Goal: Information Seeking & Learning: Learn about a topic

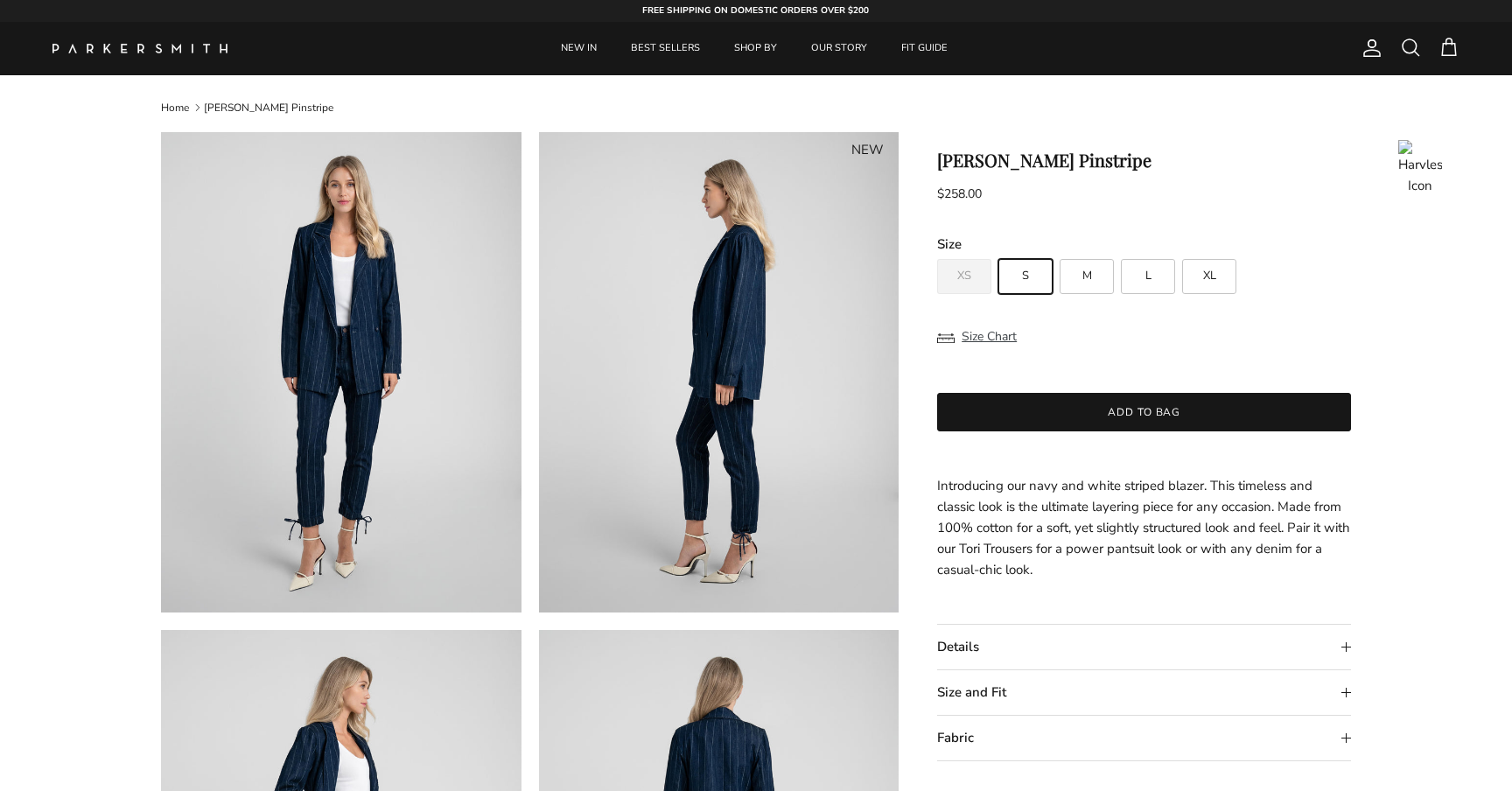
click at [1070, 158] on h1 "Phoebe Blazer Pinstripe" at bounding box center [1144, 160] width 414 height 21
click at [1070, 158] on h1 "[PERSON_NAME] Pinstripe" at bounding box center [1144, 160] width 414 height 21
copy h1 "Pinstripe"
click at [1413, 43] on span at bounding box center [1411, 47] width 21 height 21
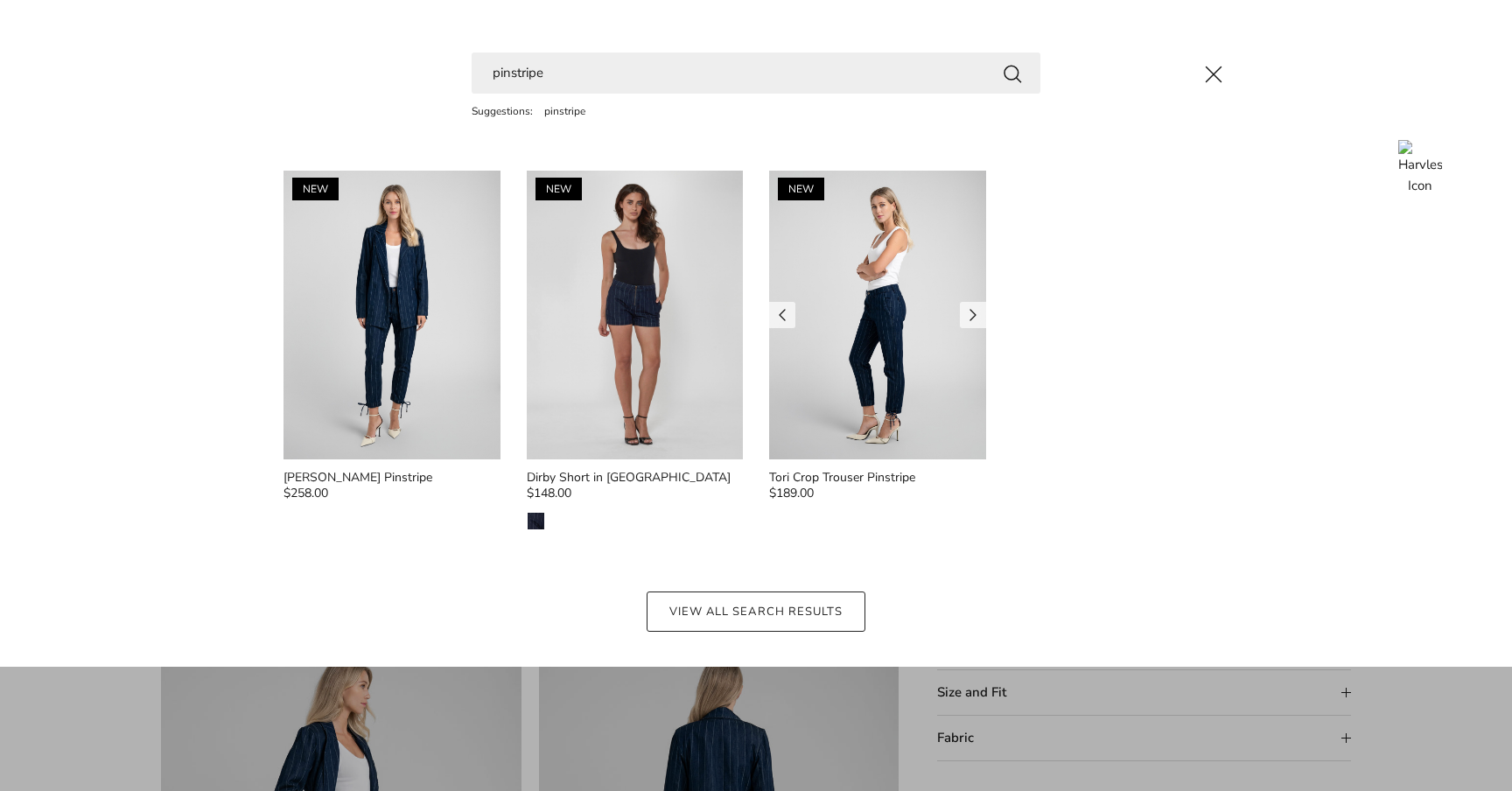
type input "pinstripe"
click at [849, 283] on img at bounding box center [877, 315] width 217 height 289
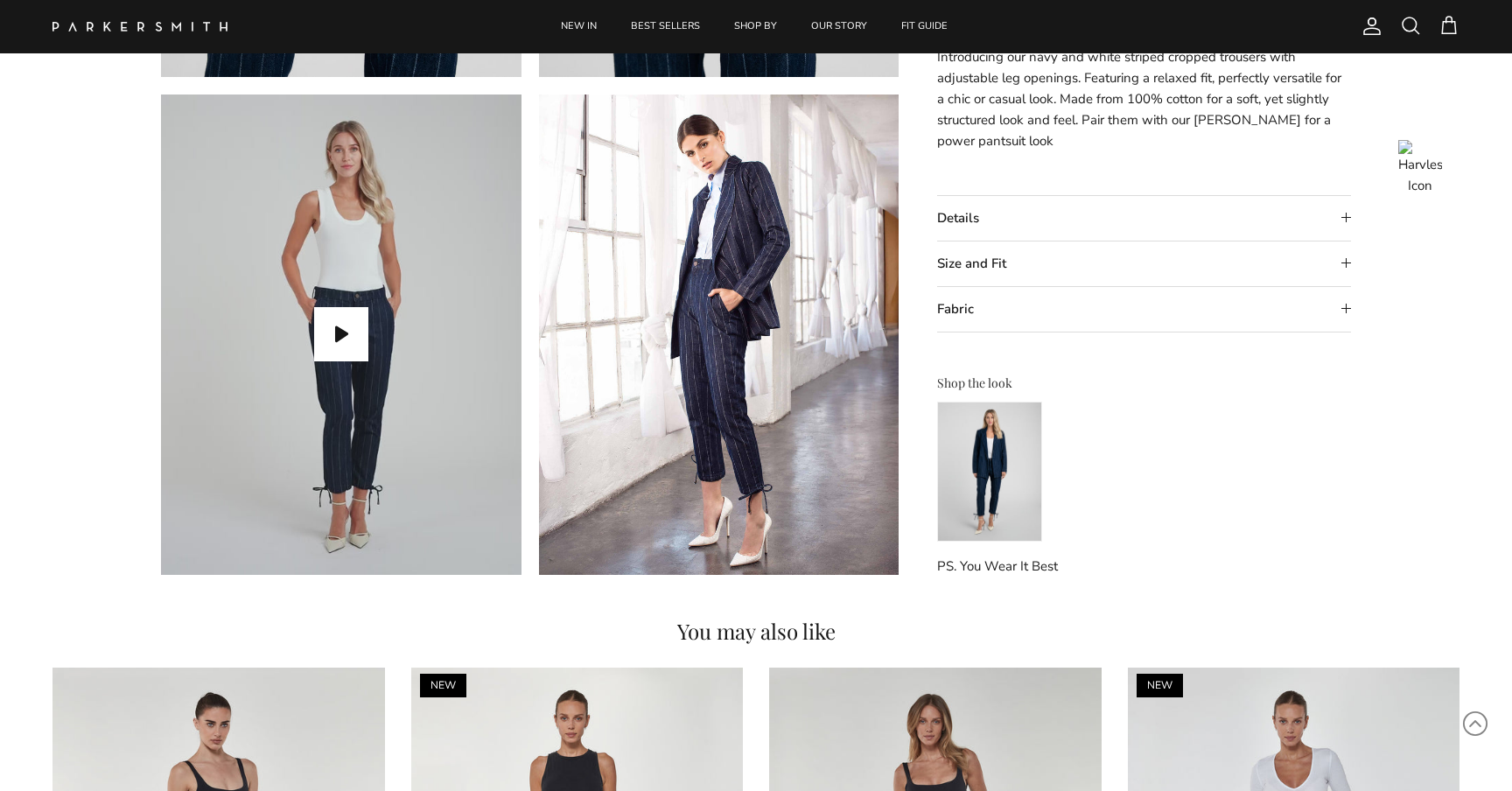
scroll to position [1547, 0]
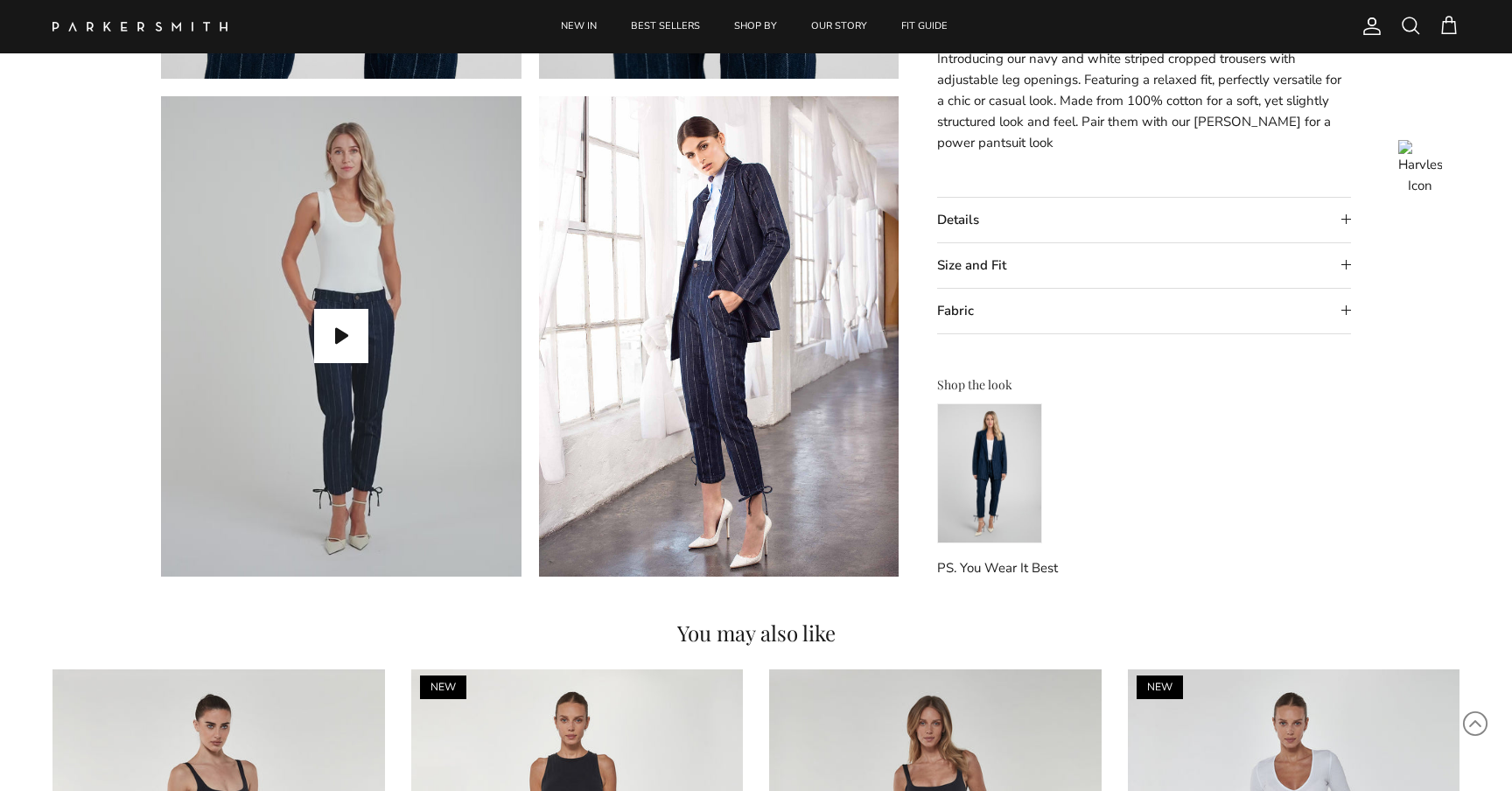
click at [1017, 458] on img at bounding box center [989, 473] width 105 height 140
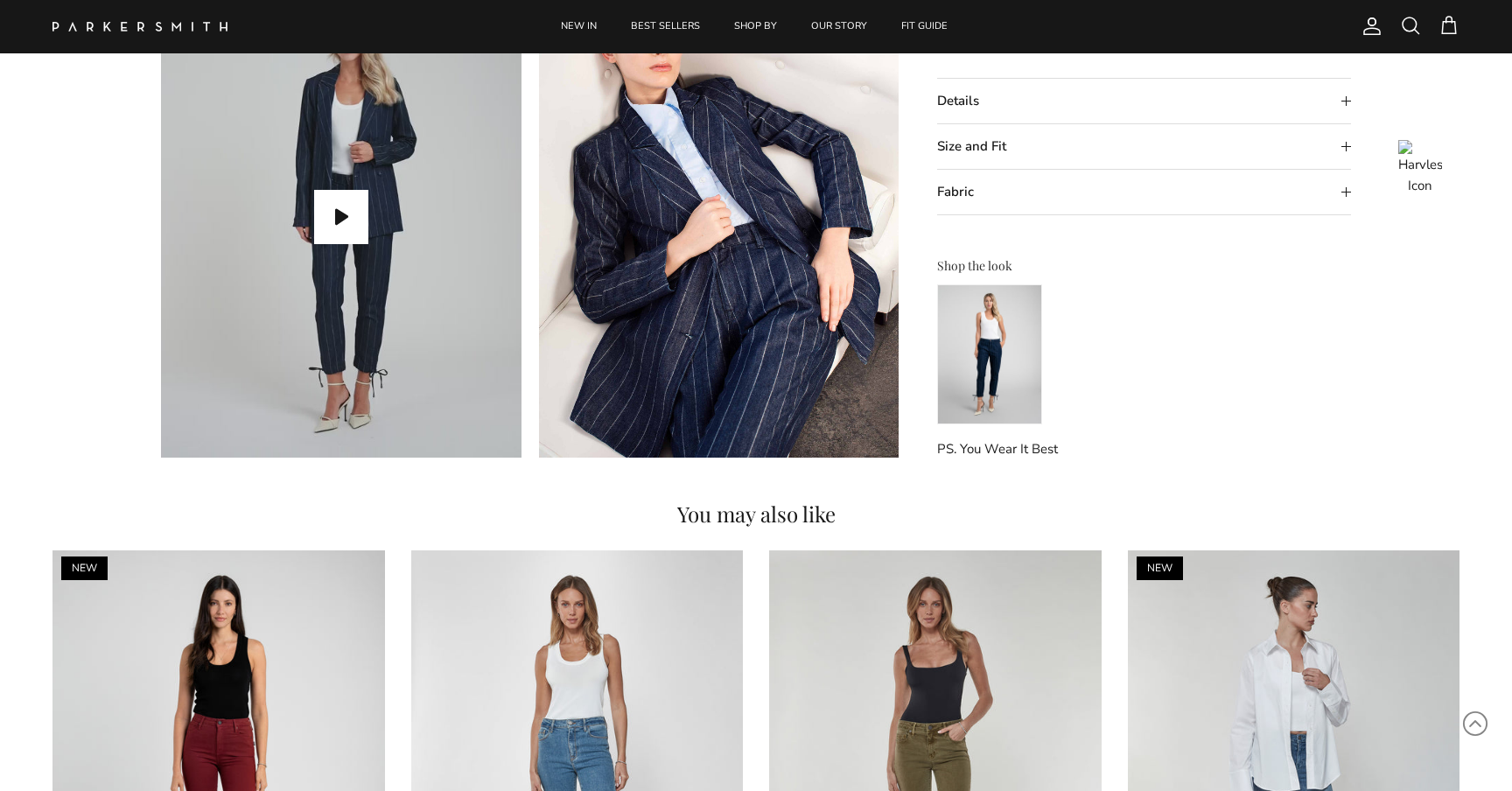
scroll to position [1664, 0]
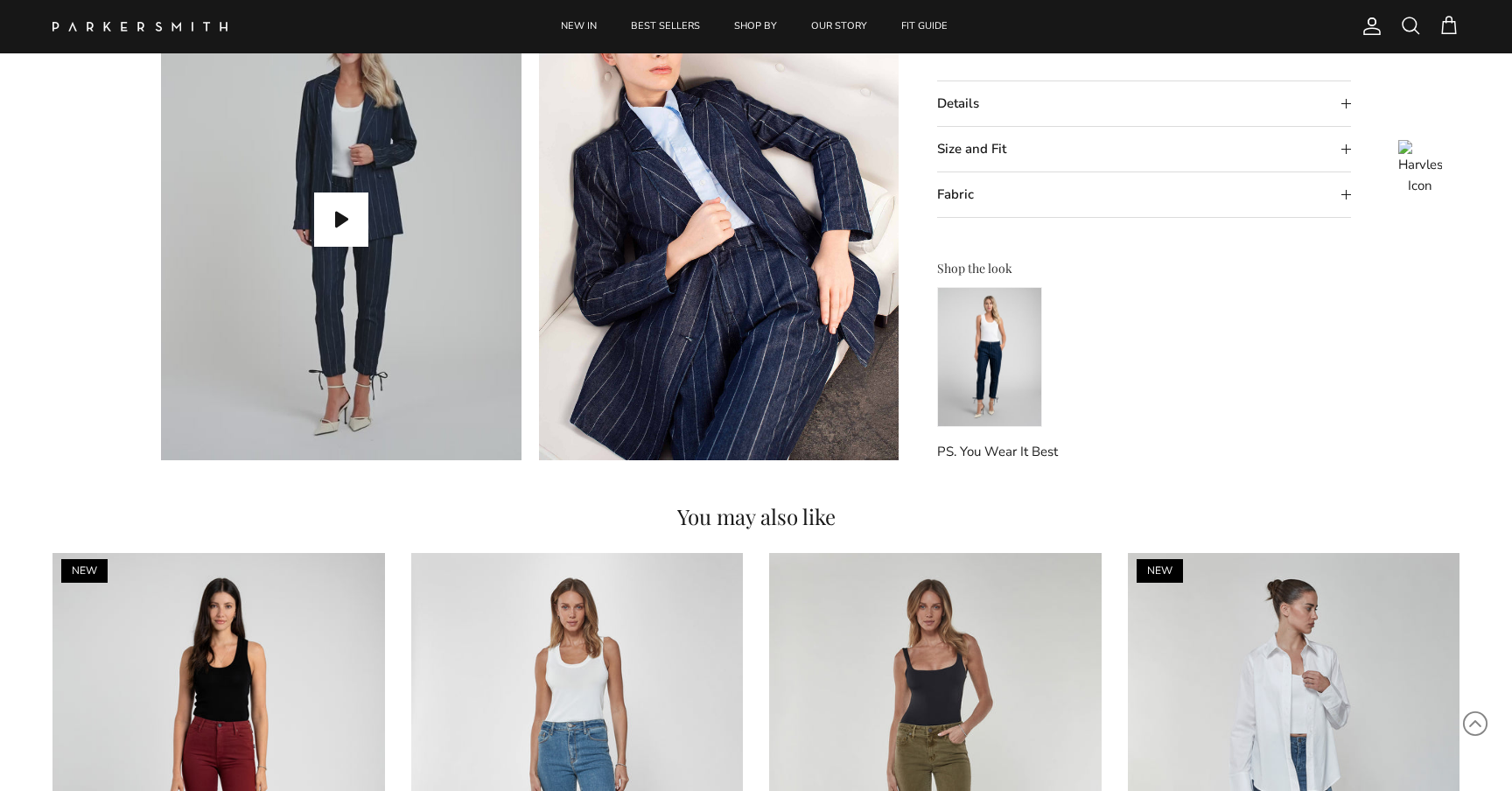
click at [1006, 364] on img at bounding box center [989, 357] width 105 height 140
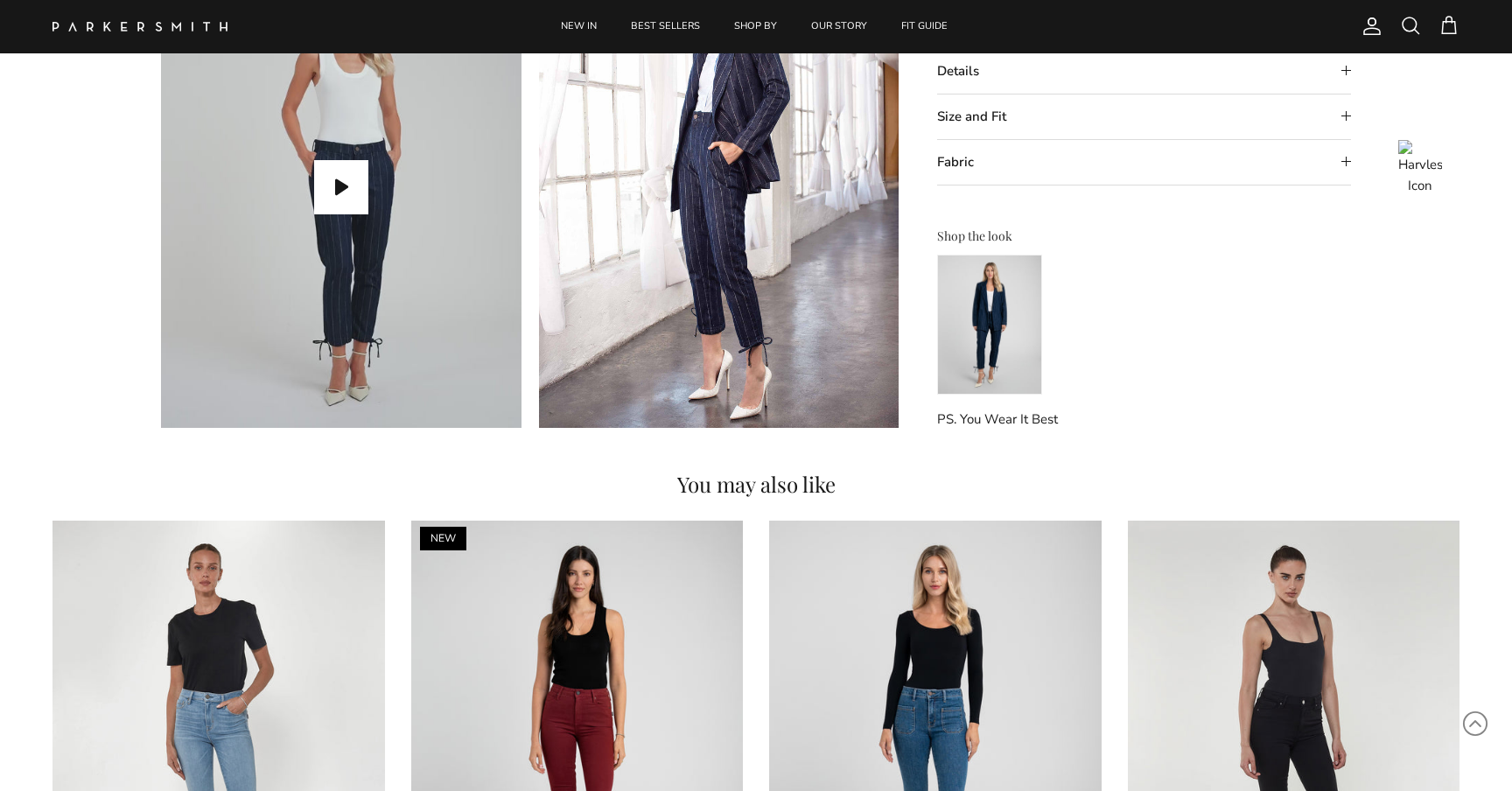
scroll to position [1701, 0]
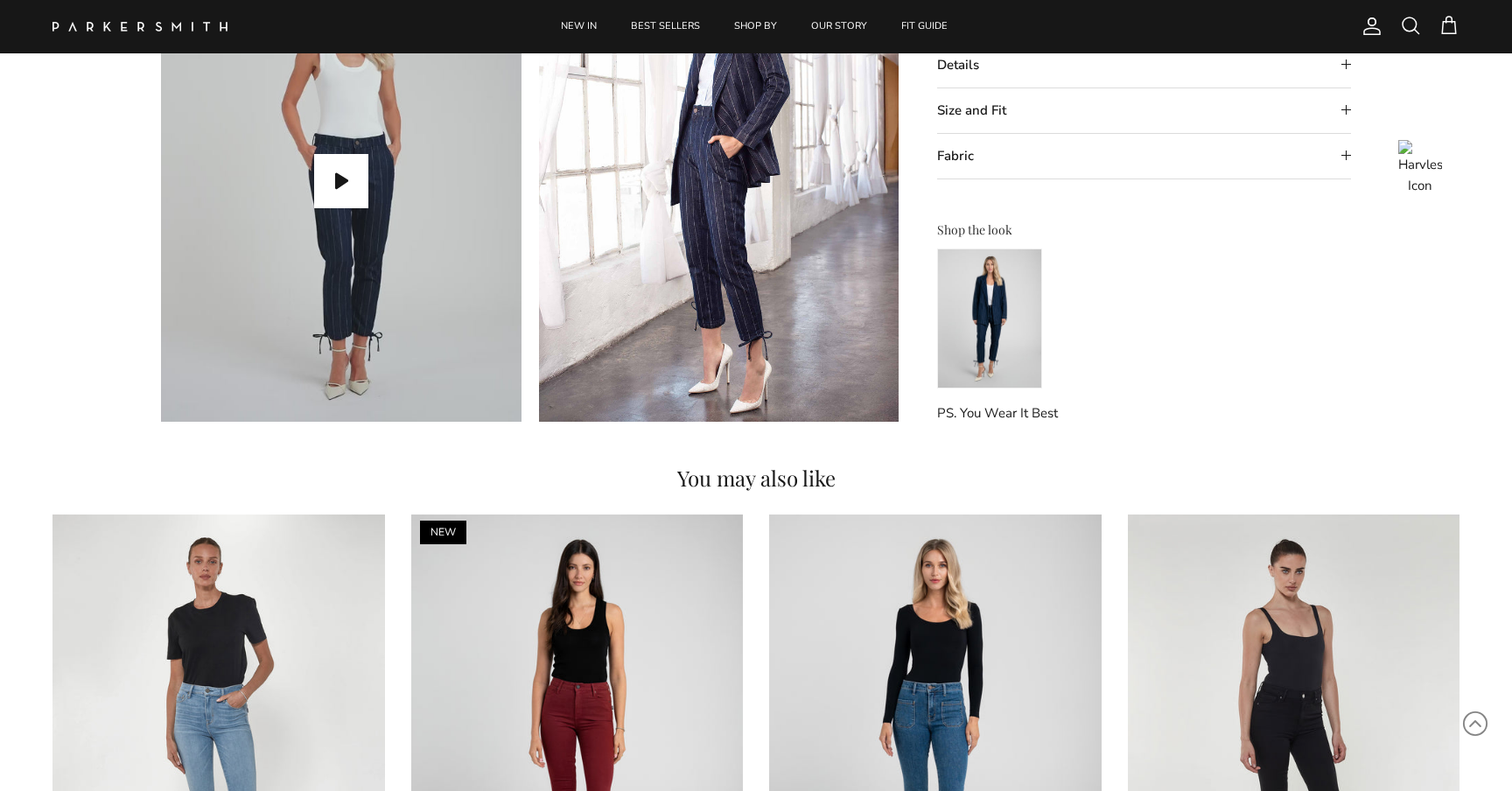
click at [966, 308] on img at bounding box center [989, 318] width 105 height 140
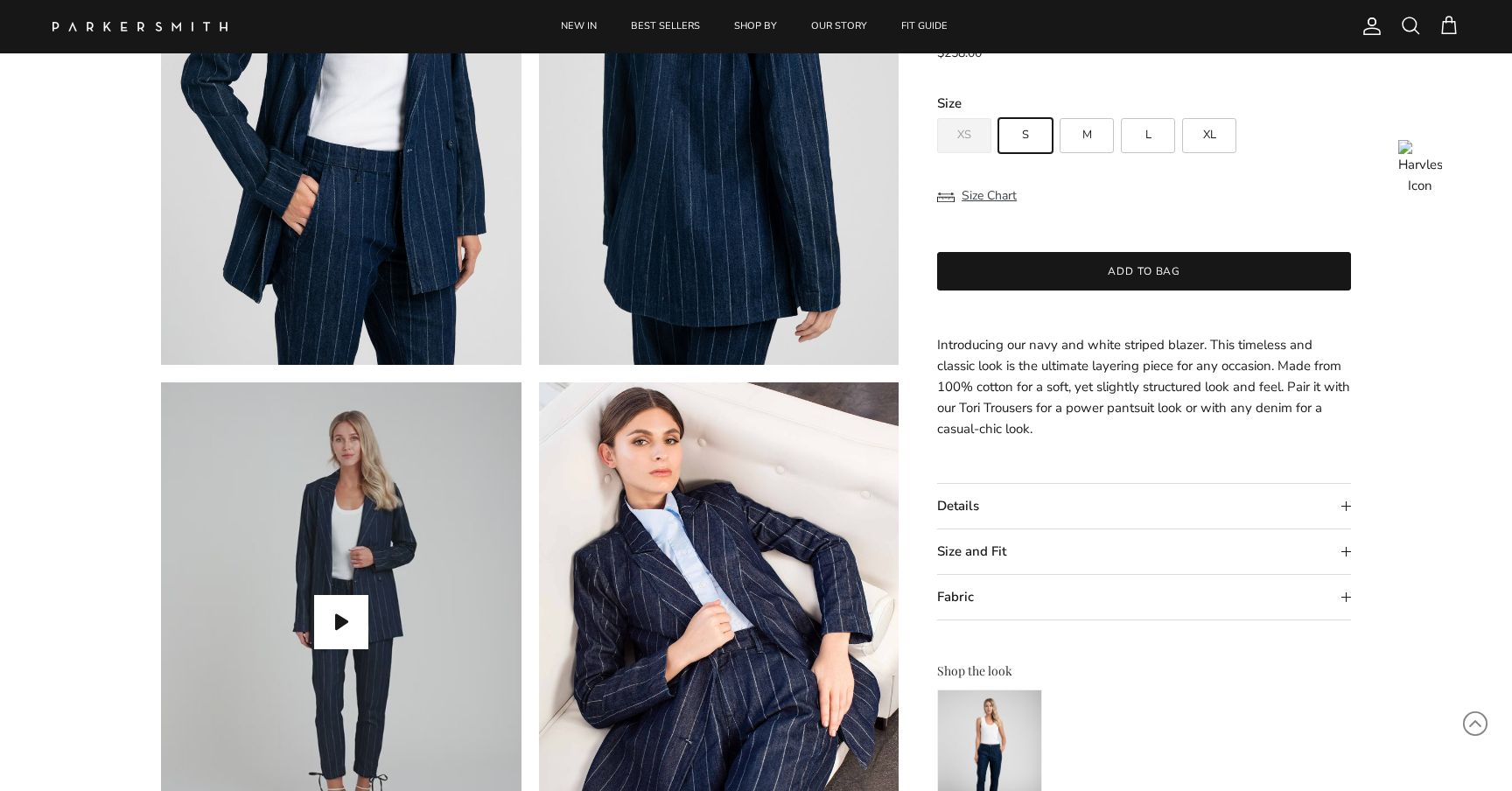
scroll to position [1266, 0]
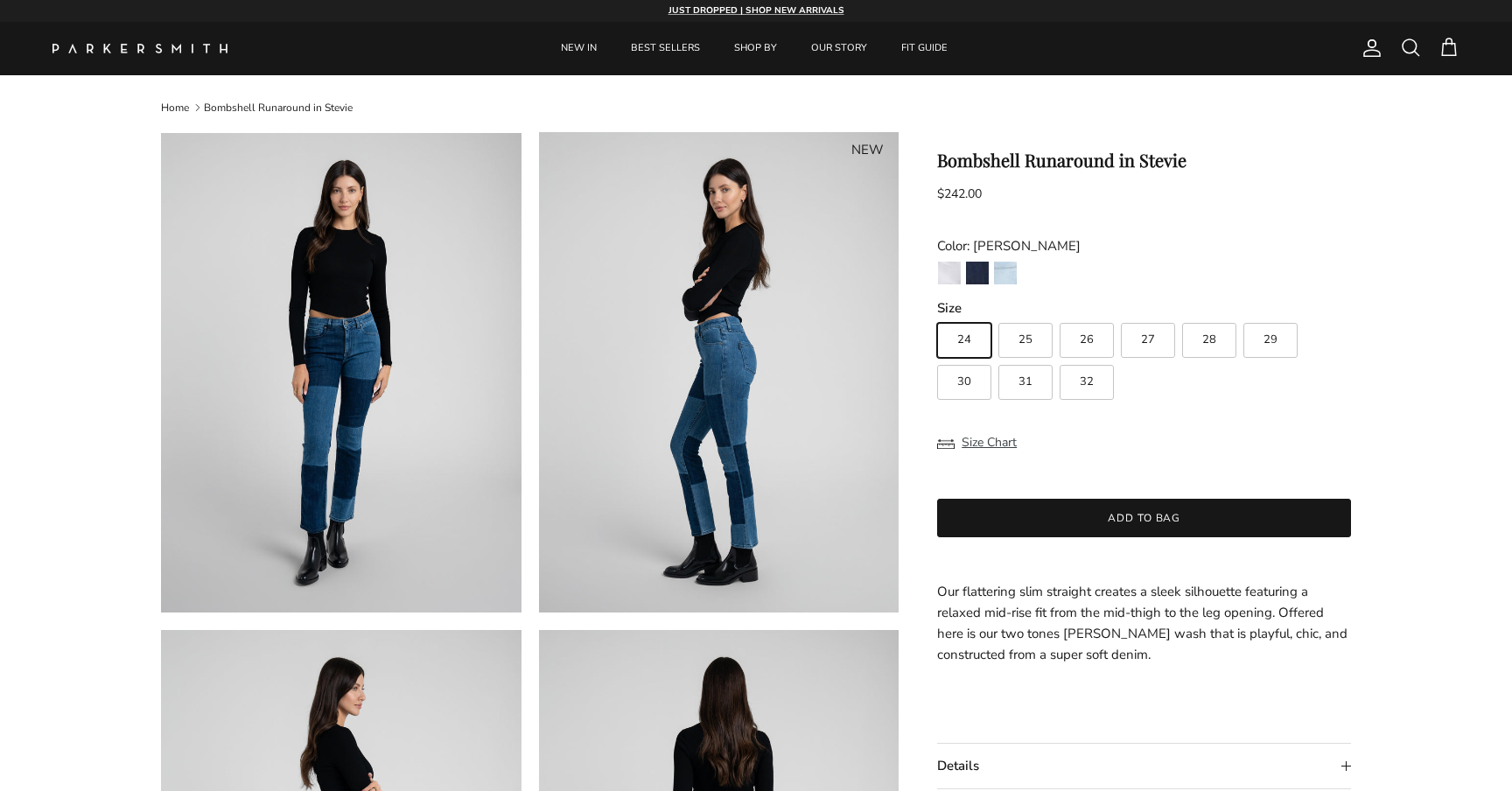
click at [1413, 44] on span at bounding box center [1411, 47] width 21 height 21
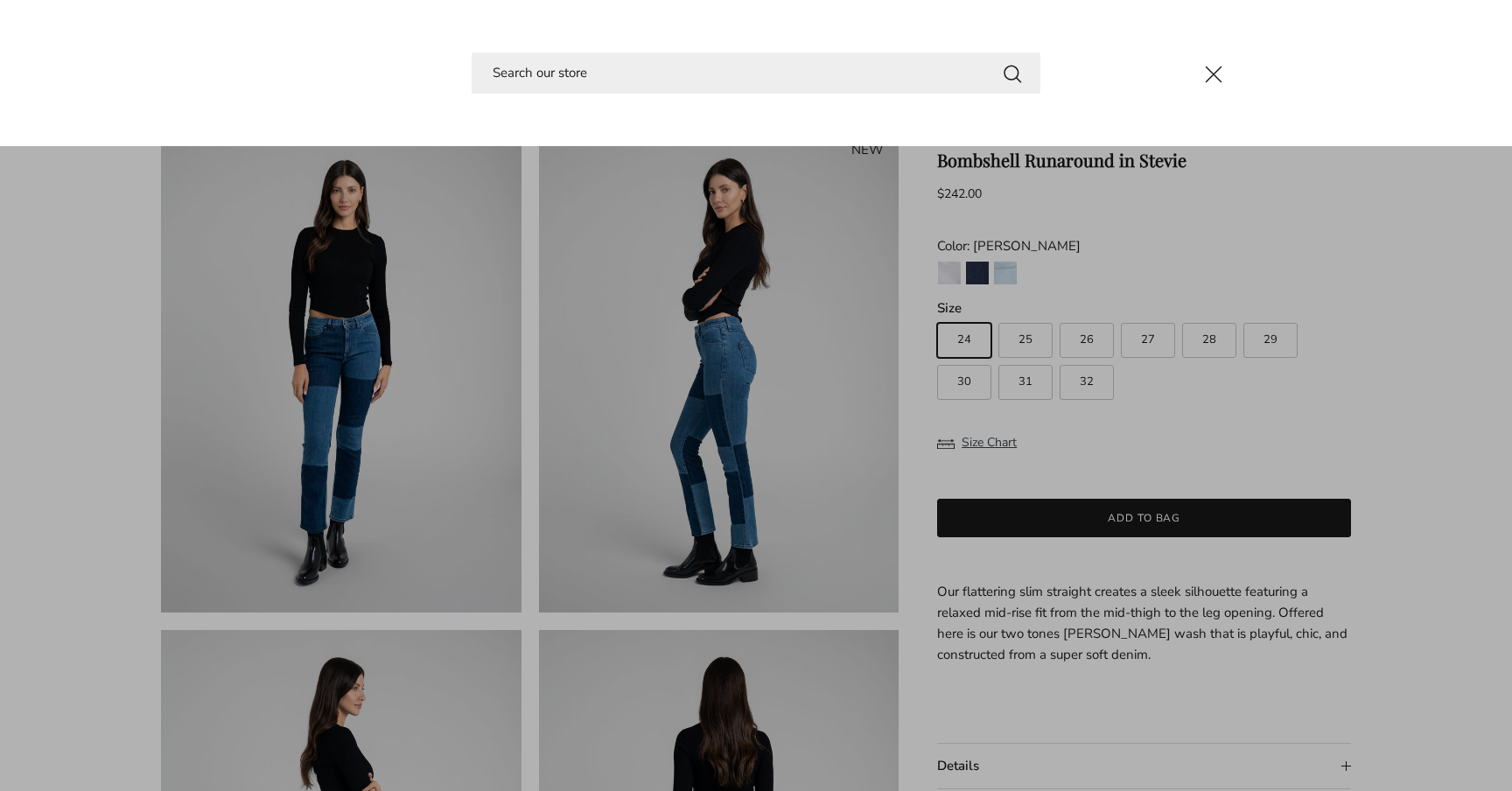
click at [616, 78] on input "Search" at bounding box center [756, 73] width 569 height 41
paste input "Bowery Skinny in Eternal White"
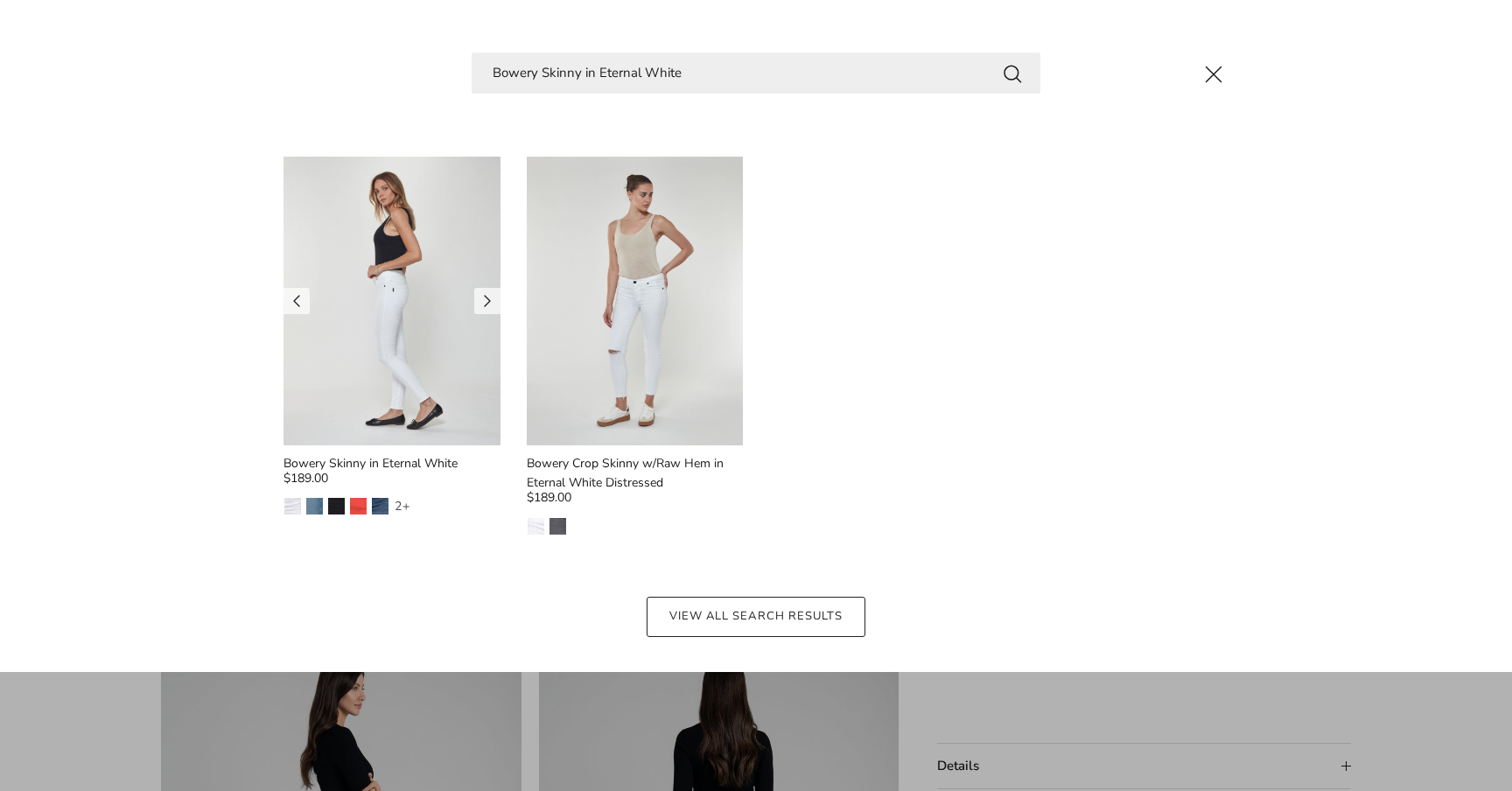
type input "Bowery Skinny in Eternal White"
click at [420, 276] on img at bounding box center [392, 301] width 217 height 289
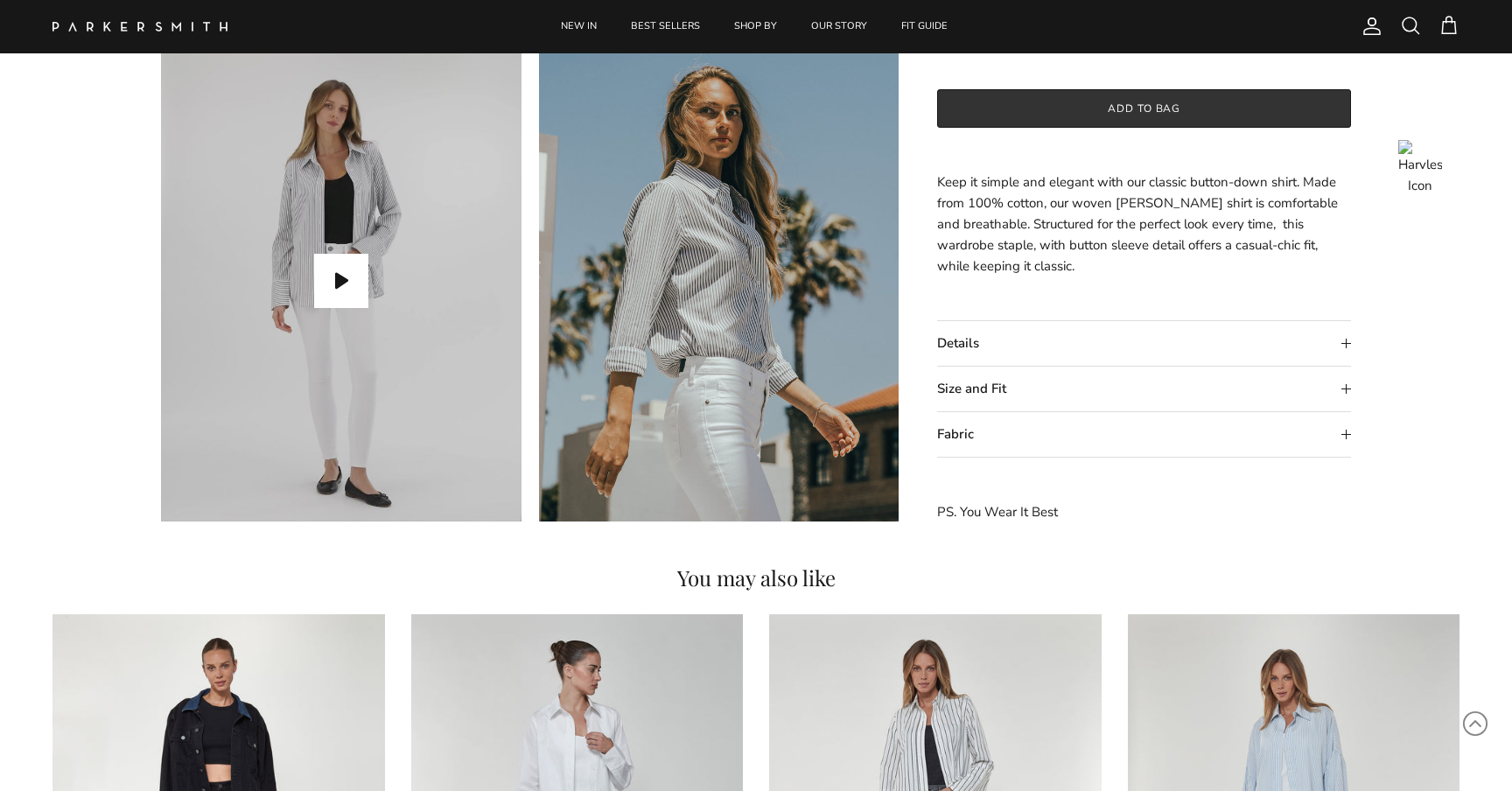
scroll to position [1538, 0]
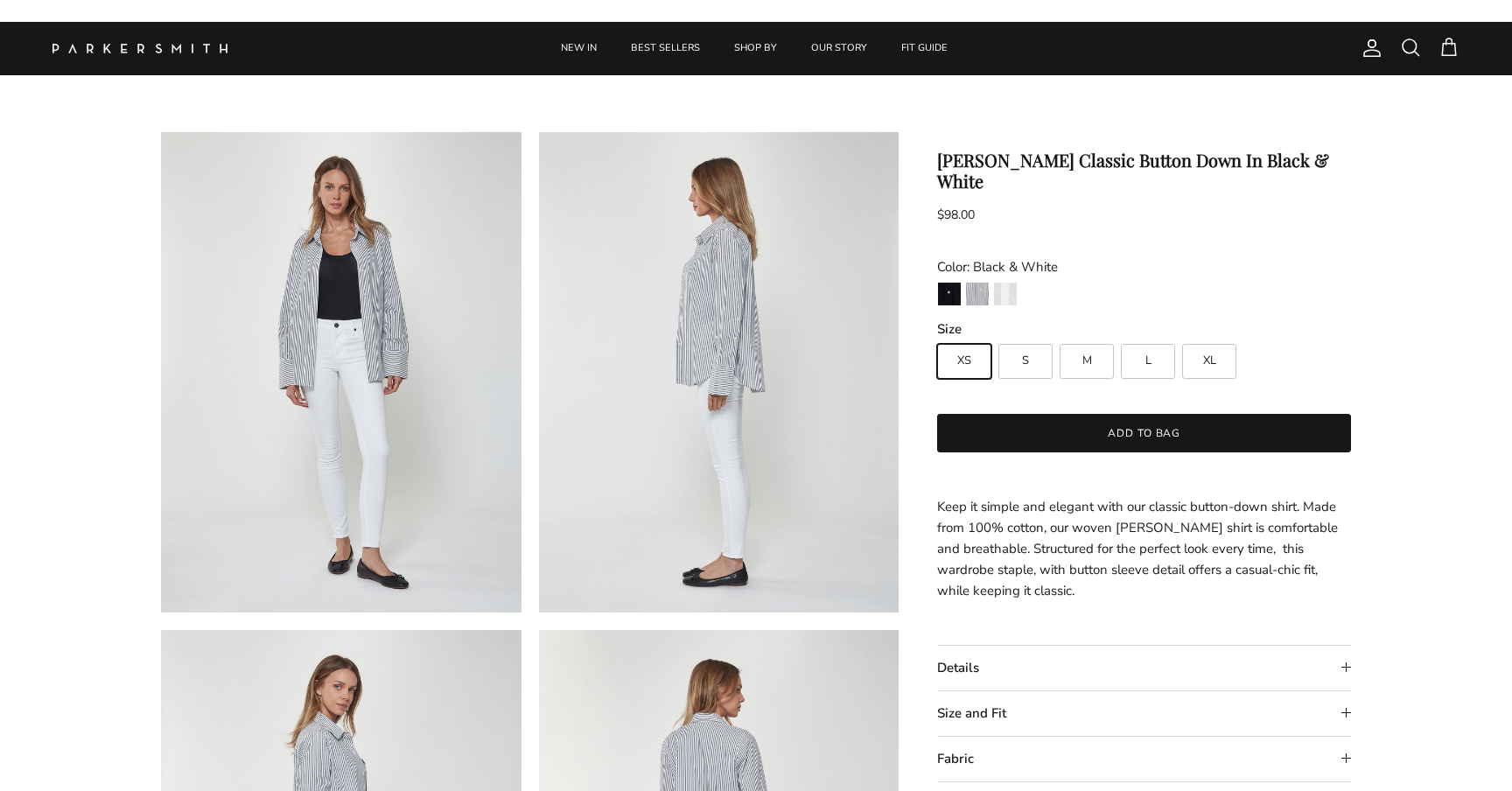
scroll to position [1538, 0]
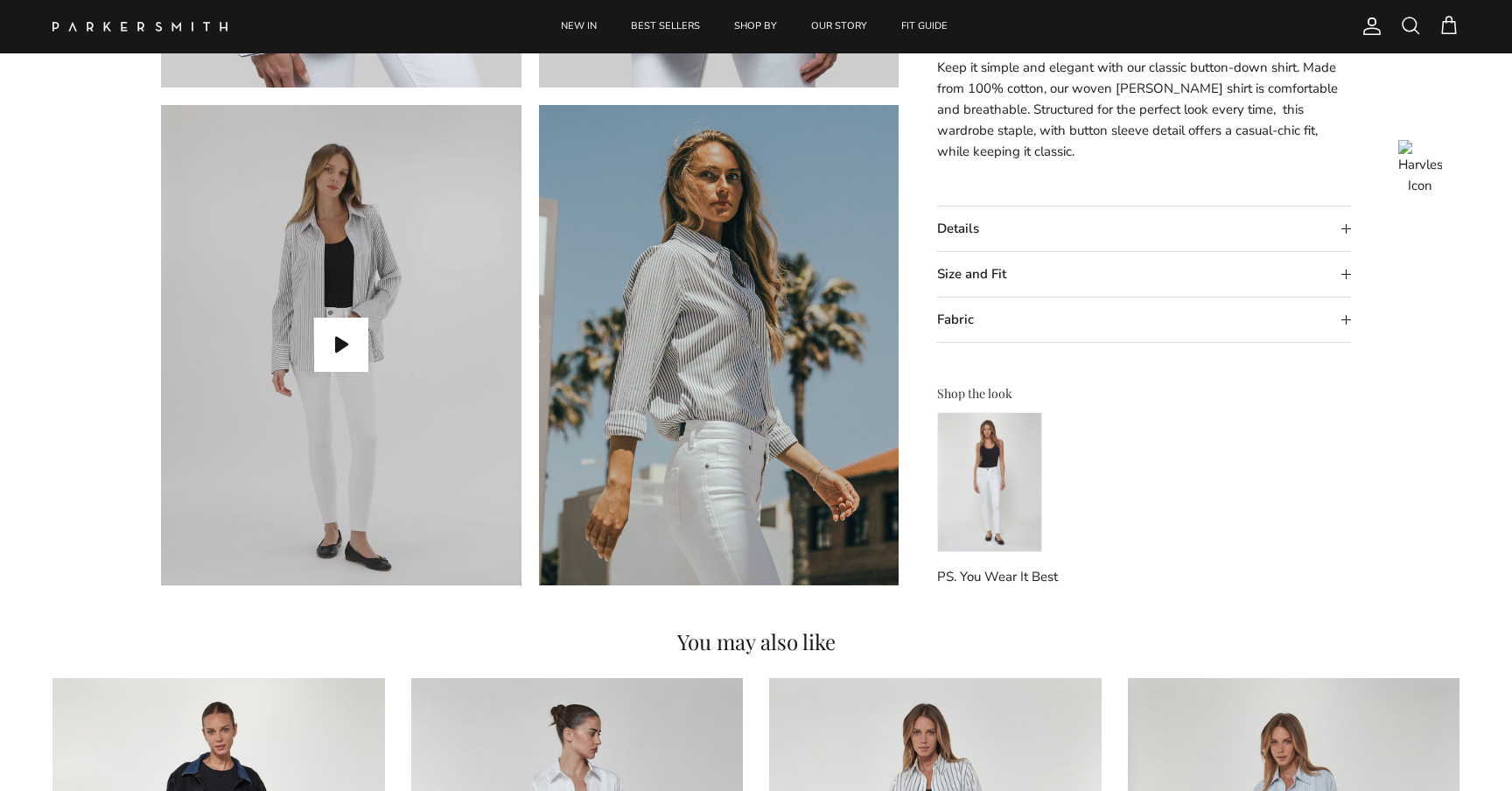
click at [998, 475] on img at bounding box center [989, 482] width 105 height 140
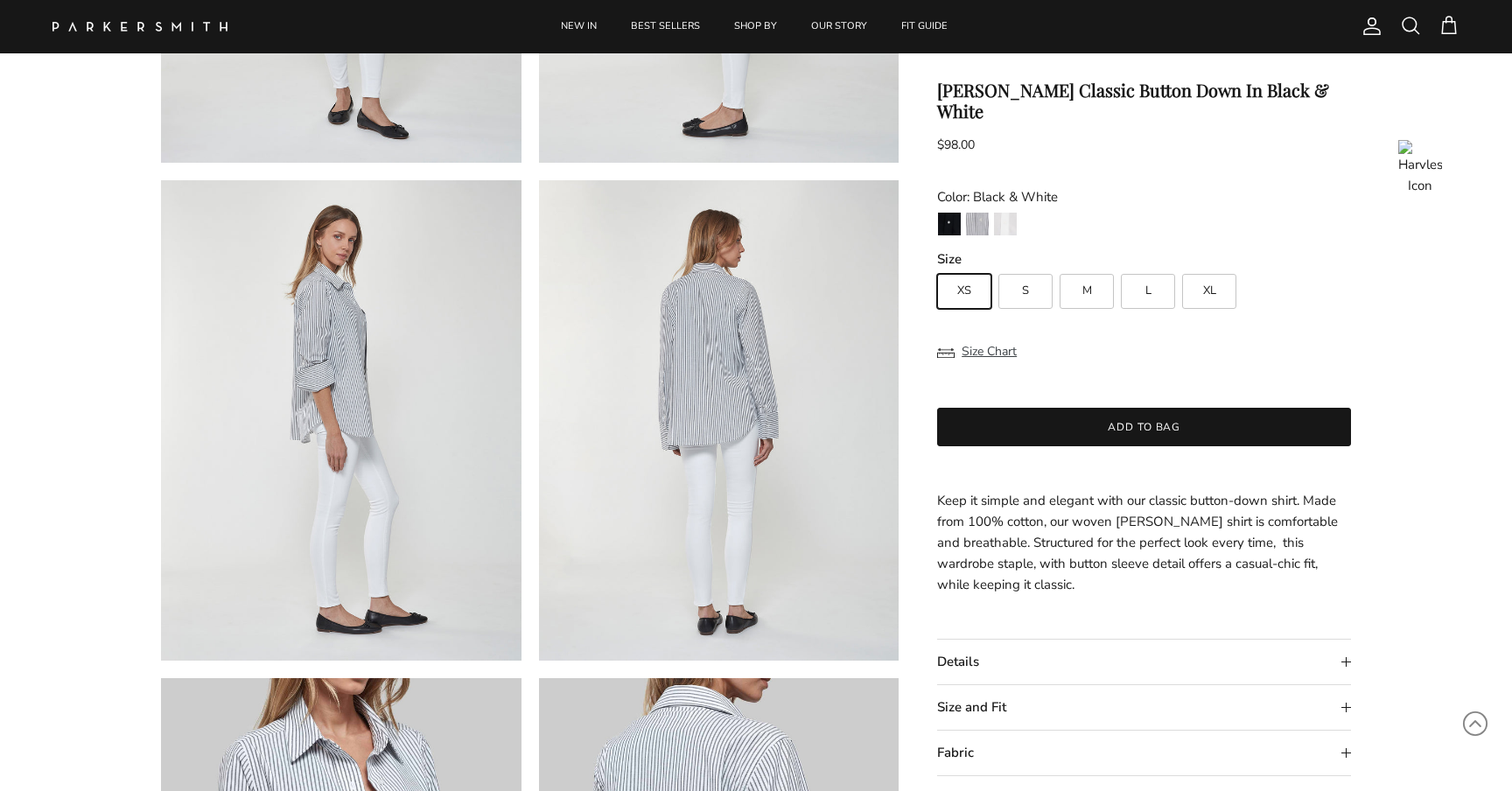
scroll to position [388, 0]
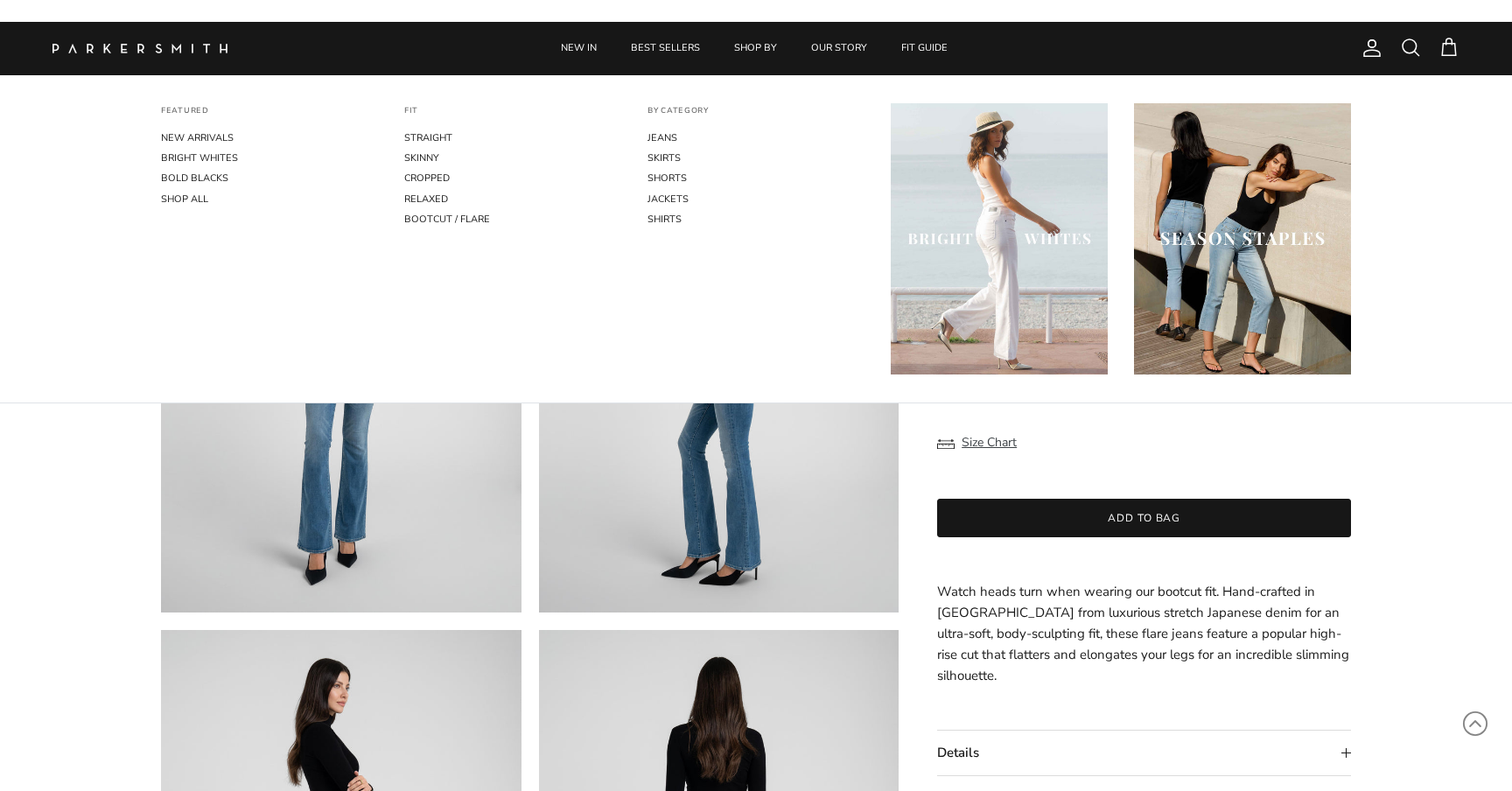
scroll to position [1449, 0]
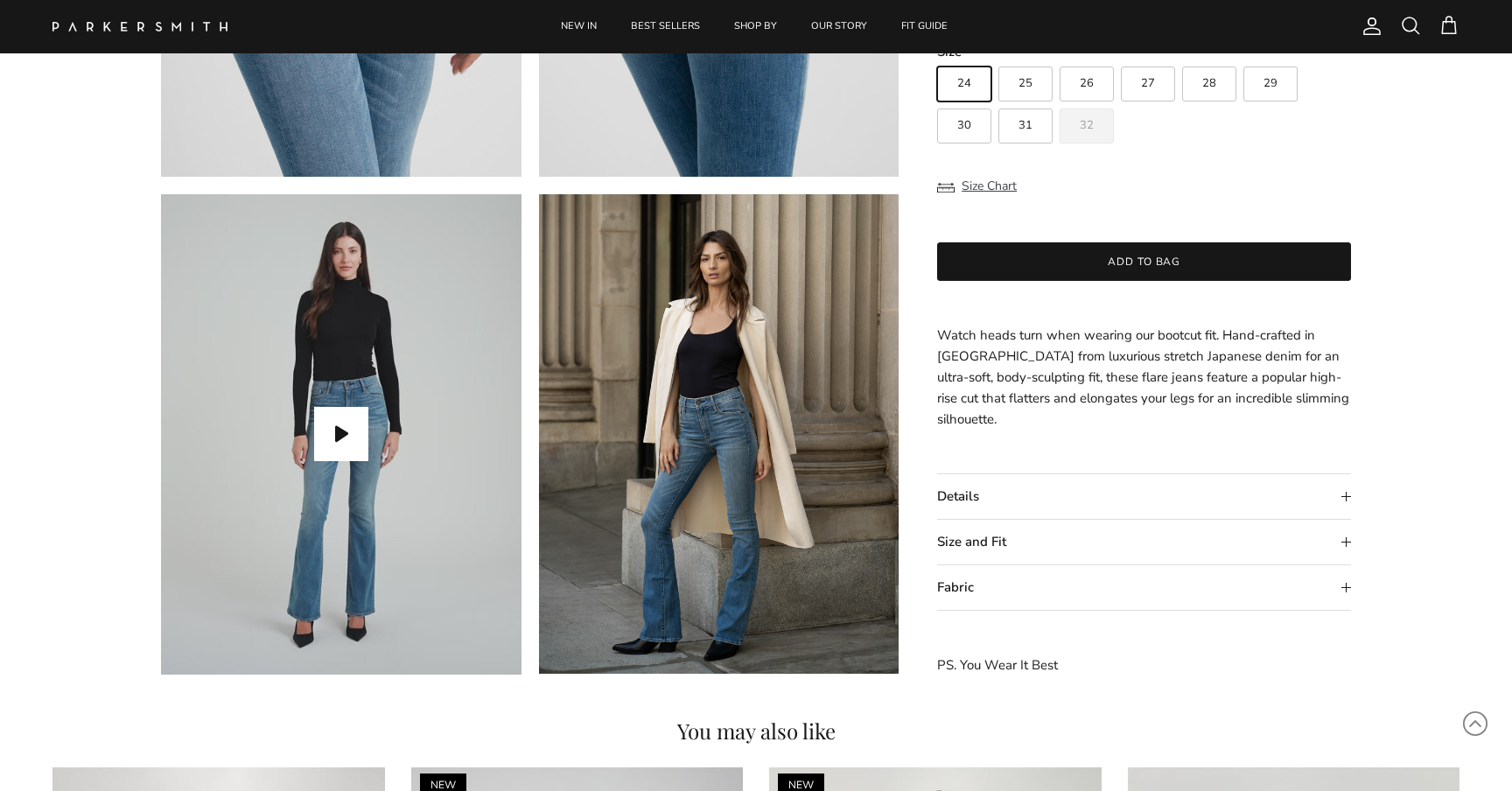
click at [1409, 30] on span at bounding box center [1411, 25] width 21 height 21
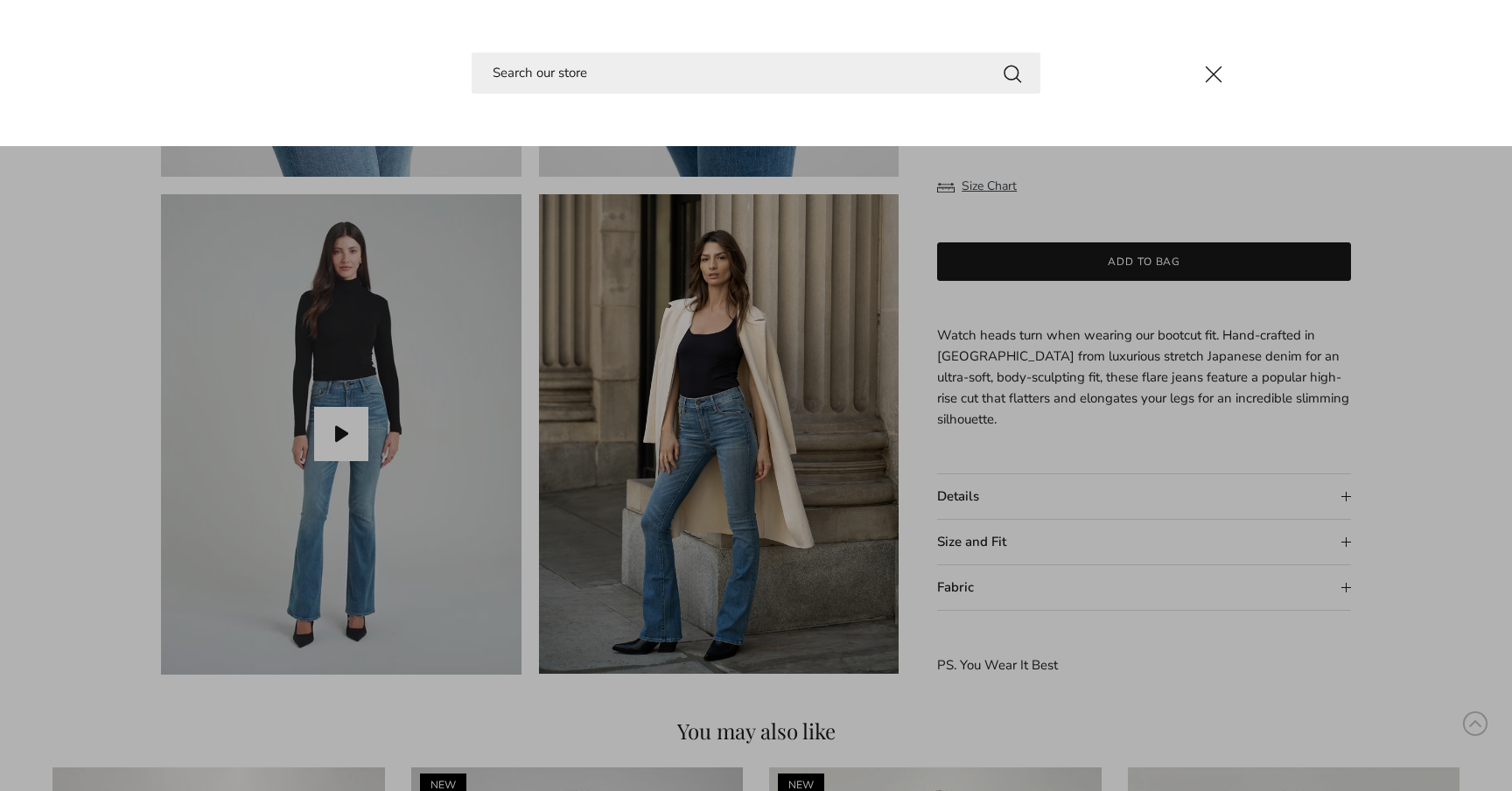
paste input "Bowery Skinny in Ocean"
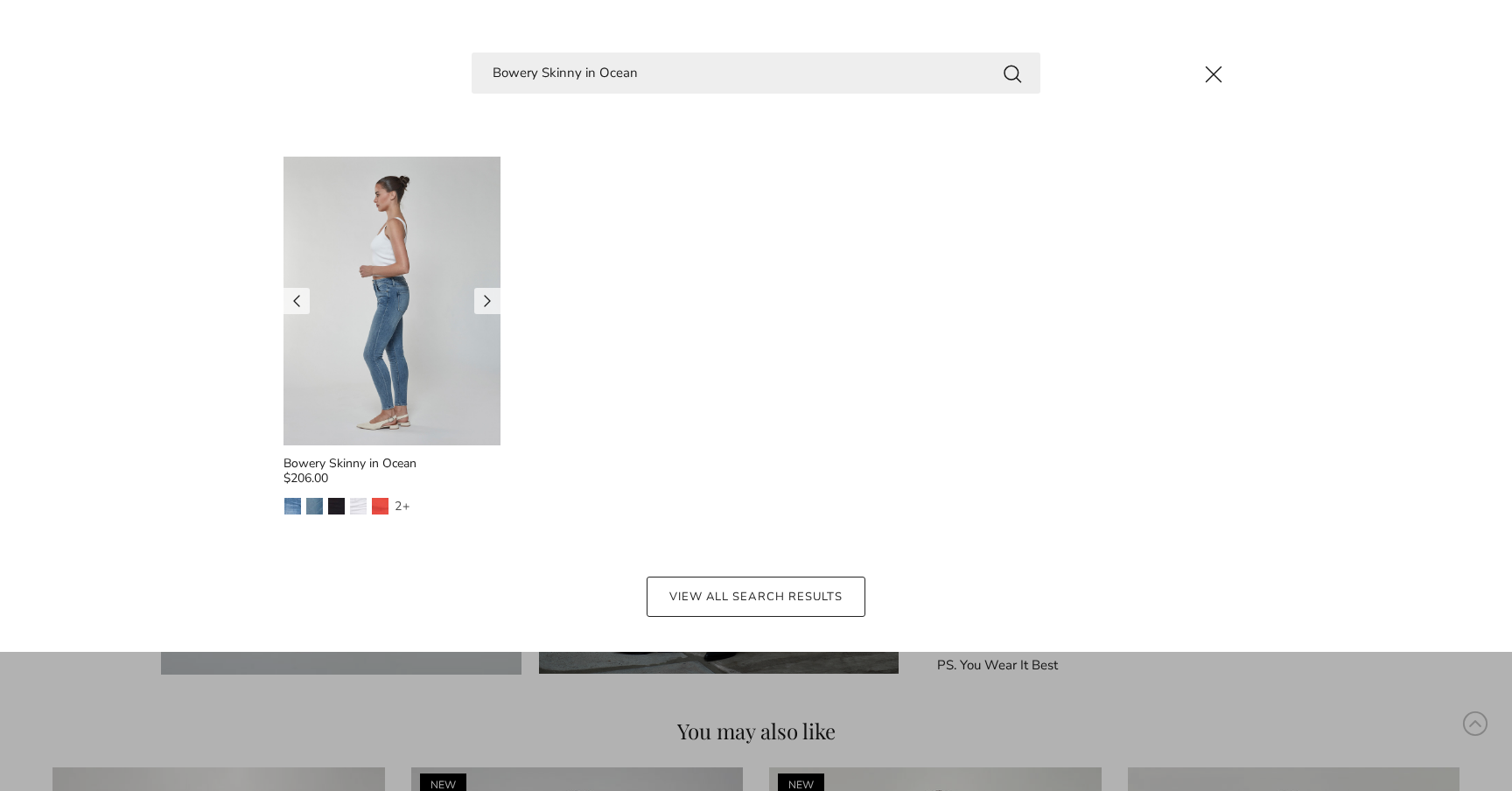
type input "Bowery Skinny in Ocean"
click at [433, 285] on img at bounding box center [392, 301] width 217 height 289
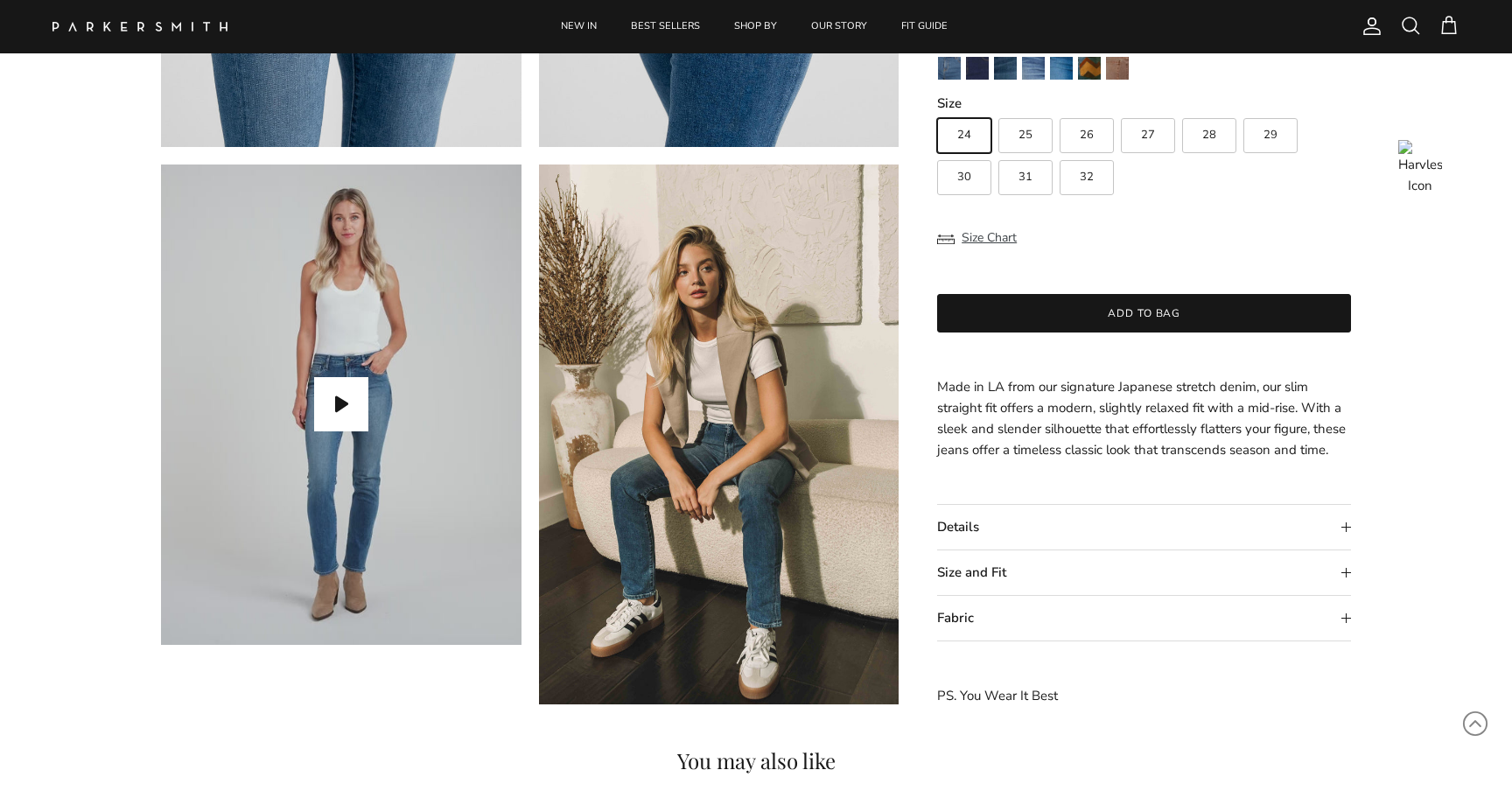
scroll to position [1492, 0]
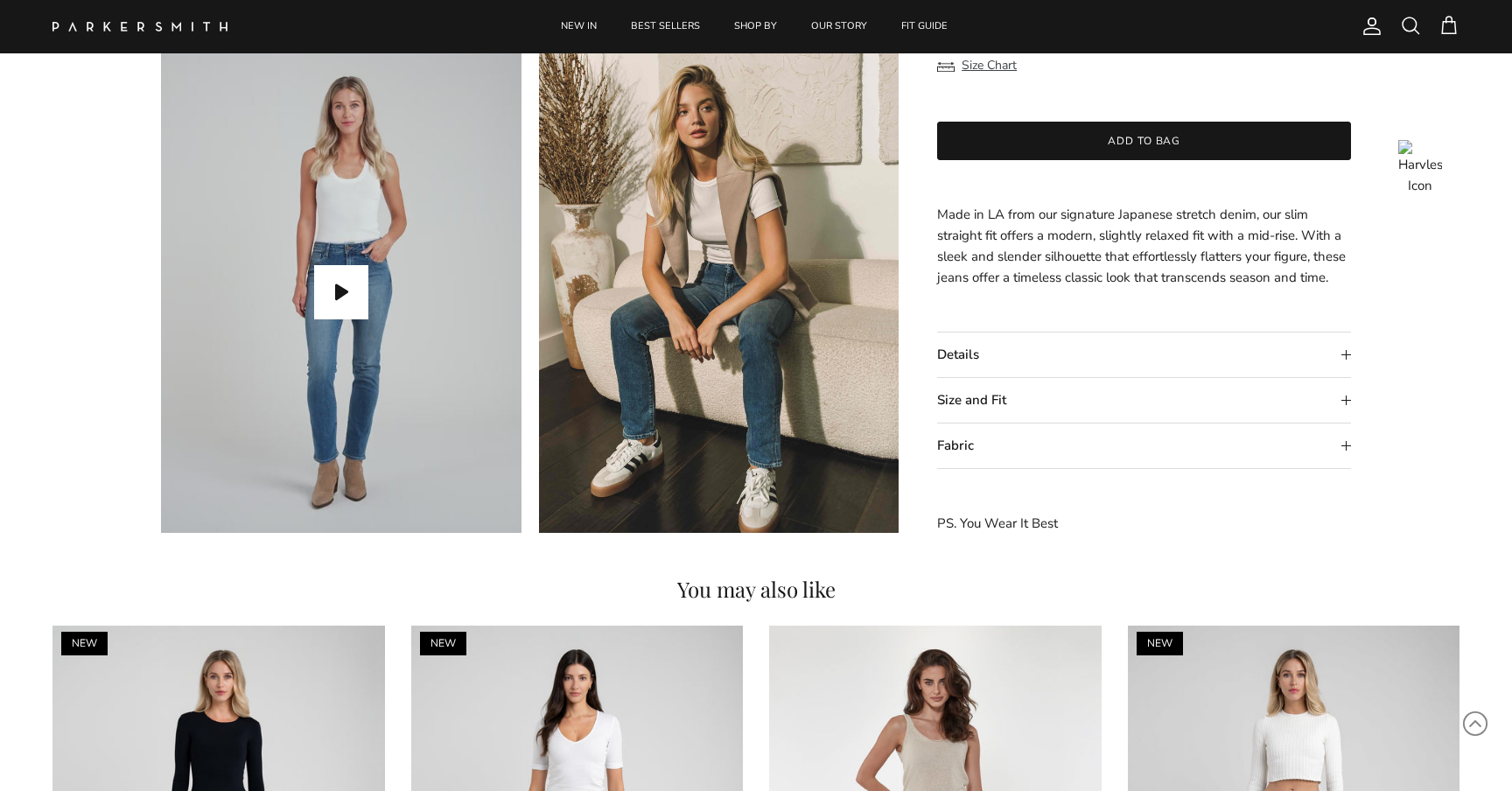
scroll to position [1489, 0]
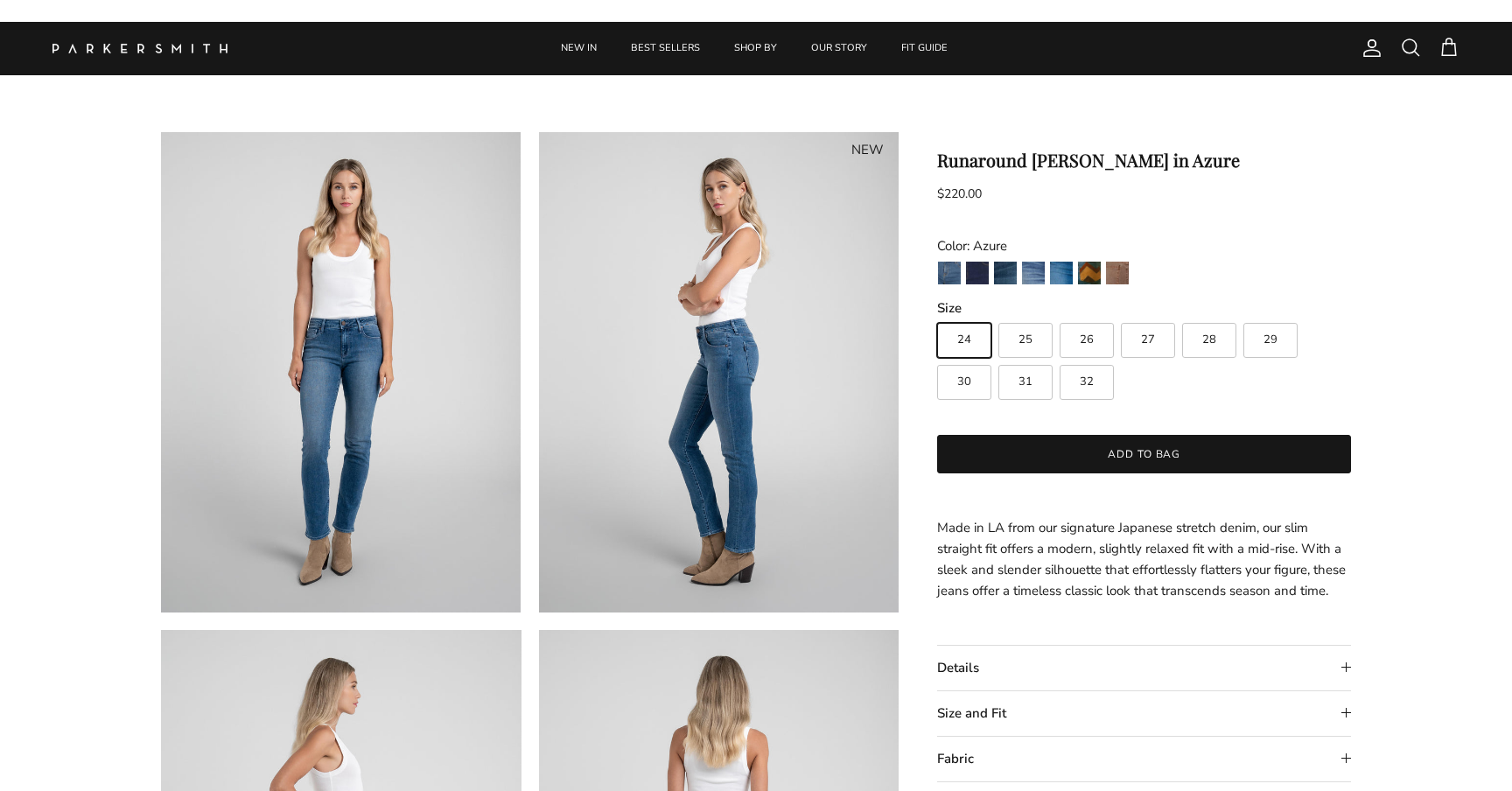
scroll to position [1492, 0]
